Goal: Check status: Check status

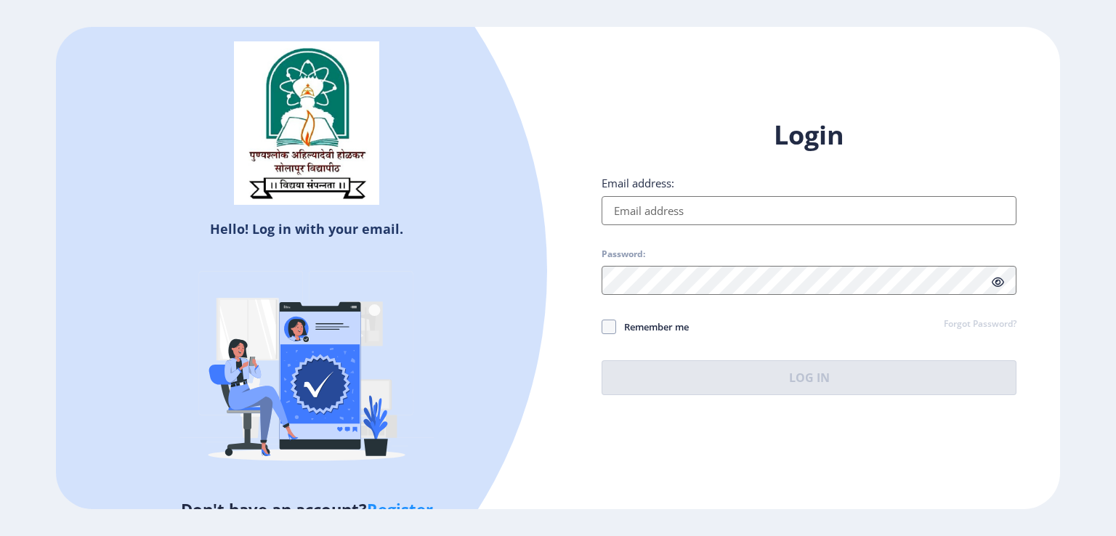
type input "[EMAIL_ADDRESS][DOMAIN_NAME]"
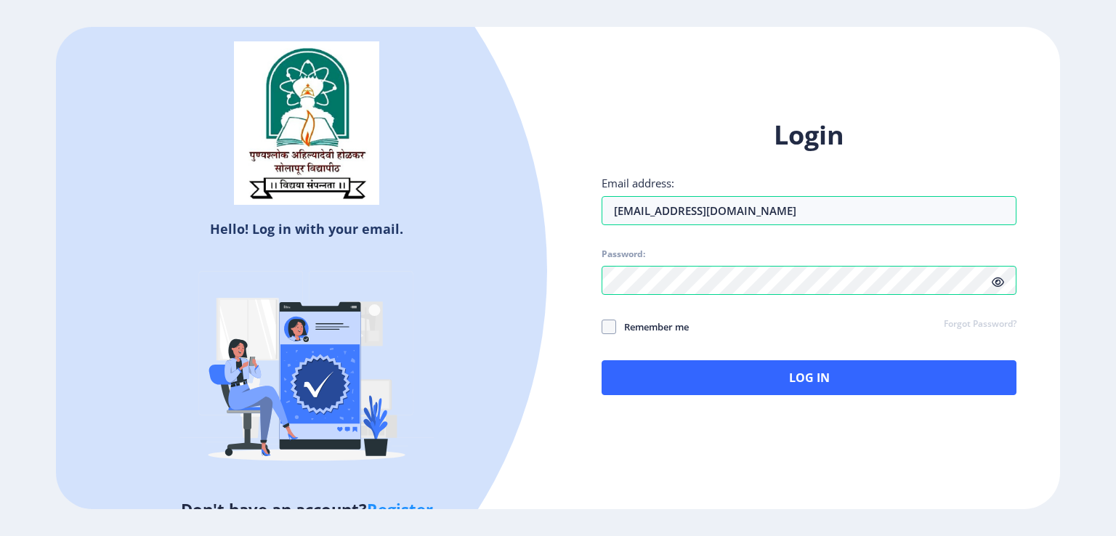
click at [1003, 283] on icon at bounding box center [998, 282] width 12 height 11
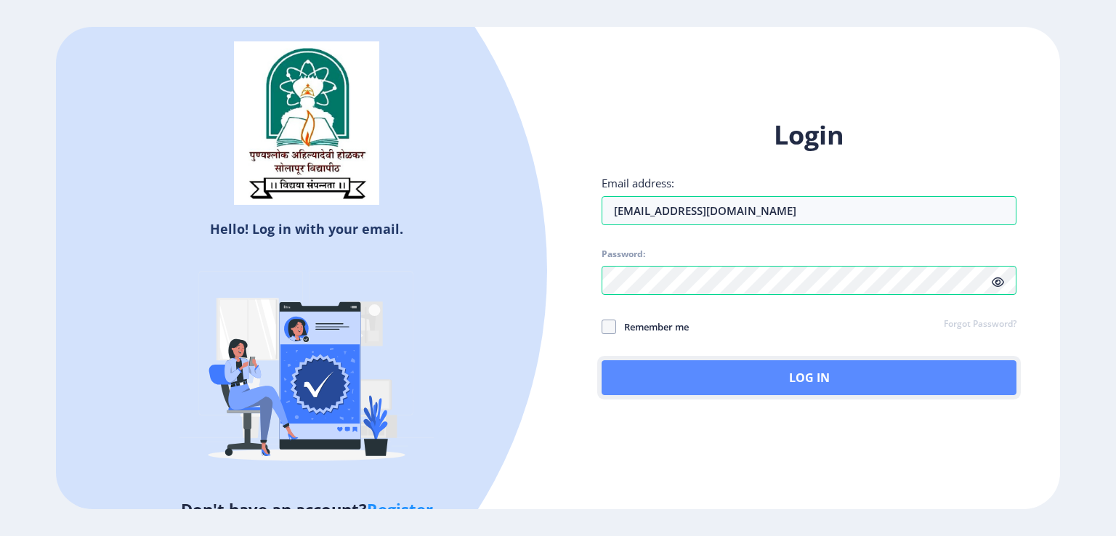
click at [709, 381] on button "Log In" at bounding box center [809, 377] width 415 height 35
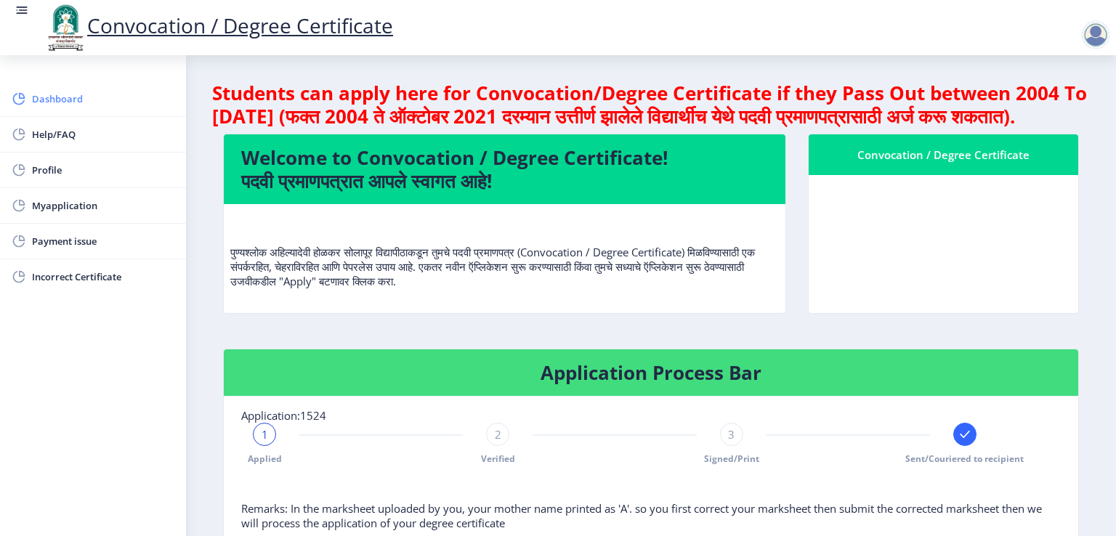
click at [58, 102] on span "Dashboard" at bounding box center [103, 98] width 142 height 17
click at [26, 13] on rect at bounding box center [22, 13] width 11 height 1
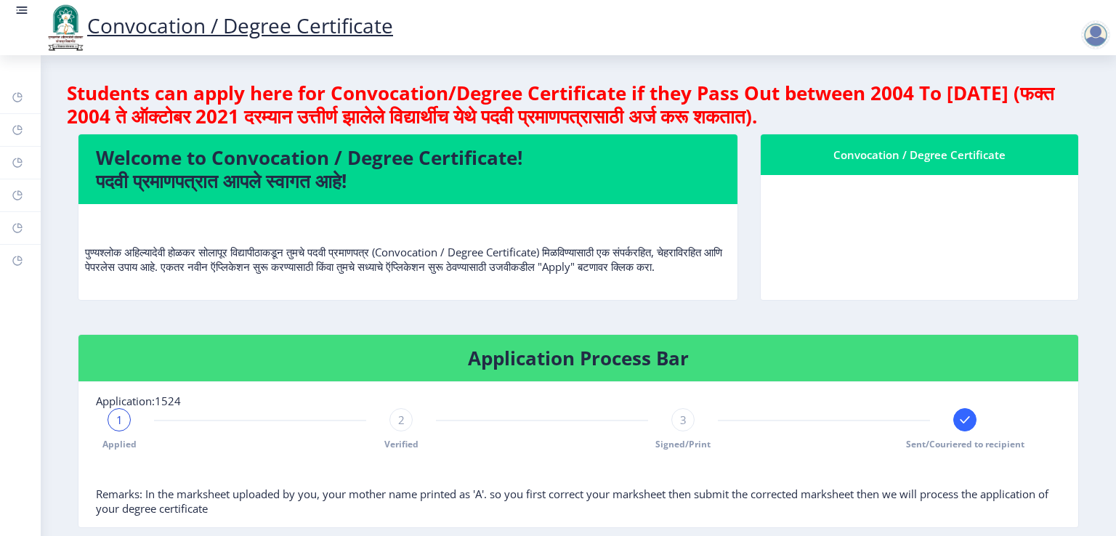
click at [26, 13] on rect at bounding box center [22, 13] width 11 height 1
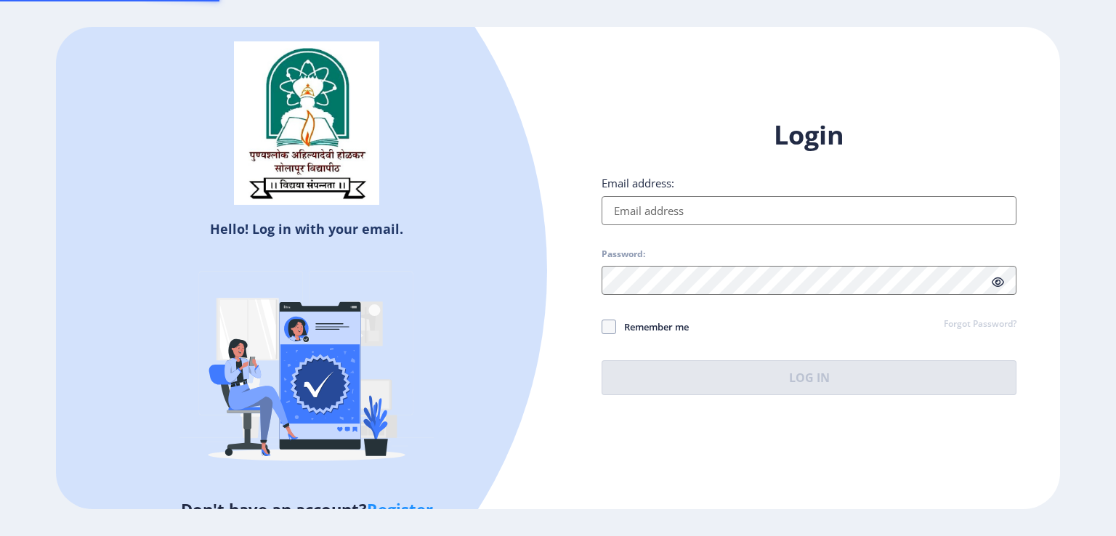
type input "[EMAIL_ADDRESS][DOMAIN_NAME]"
